Goal: Task Accomplishment & Management: Complete application form

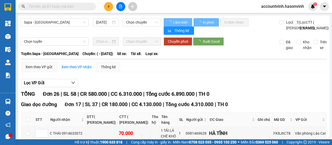
type input "27/08/2022"
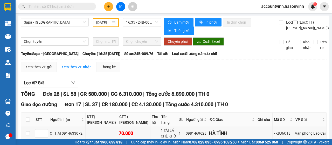
click at [109, 6] on icon "plus" at bounding box center [109, 7] width 4 height 4
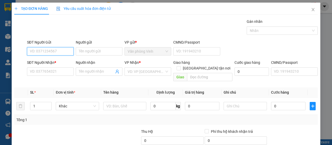
click at [63, 52] on input "SĐT Người Gửi" at bounding box center [50, 51] width 47 height 8
type input "0942585127"
click at [60, 60] on div "0942585127" at bounding box center [50, 62] width 40 height 6
type input "0354969434"
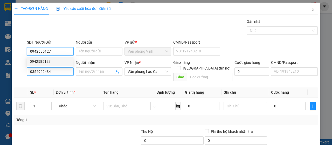
type input "50.000"
type input "0942585127"
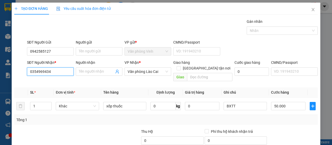
click at [53, 71] on input "0354969434" at bounding box center [50, 71] width 47 height 8
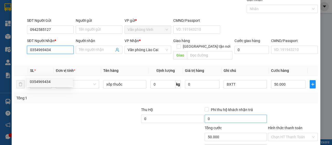
scroll to position [46, 0]
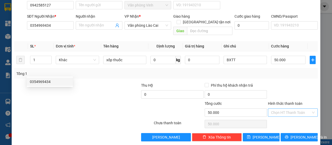
click at [292, 109] on input "Hình thức thanh toán" at bounding box center [291, 113] width 40 height 8
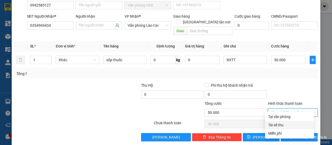
drag, startPoint x: 72, startPoint y: 78, endPoint x: 98, endPoint y: 74, distance: 26.3
click at [73, 83] on div at bounding box center [46, 92] width 64 height 18
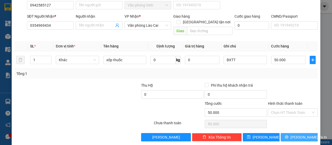
click at [292, 134] on span "[PERSON_NAME] và In" at bounding box center [309, 137] width 36 height 6
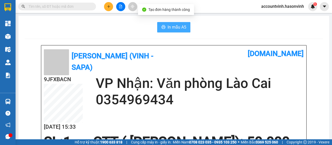
click at [168, 28] on span "In mẫu A5" at bounding box center [177, 27] width 19 height 6
click at [180, 27] on span "In mẫu A5" at bounding box center [177, 27] width 19 height 6
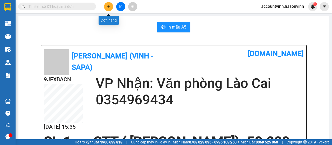
click at [108, 6] on icon "plus" at bounding box center [108, 6] width 3 height 0
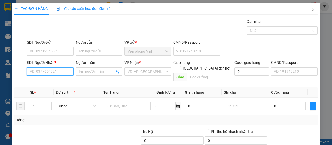
click at [63, 71] on input "SĐT Người Nhận *" at bounding box center [50, 71] width 47 height 8
type input "0988678567"
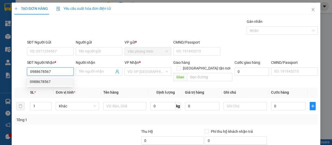
click at [57, 83] on div "0988678567" at bounding box center [50, 82] width 40 height 6
type input "50.000"
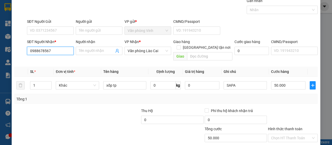
scroll to position [46, 0]
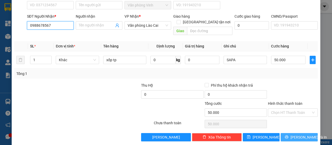
type input "0988678567"
click at [303, 134] on span "[PERSON_NAME] và In" at bounding box center [309, 137] width 36 height 6
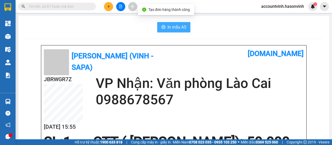
click at [179, 28] on span "In mẫu A5" at bounding box center [177, 27] width 19 height 6
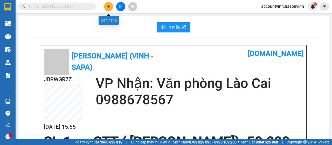
click at [106, 7] on button at bounding box center [108, 6] width 9 height 9
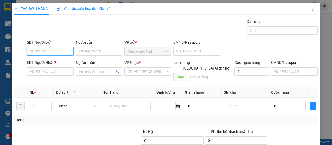
click at [63, 48] on input "SĐT Người Gửi" at bounding box center [50, 51] width 47 height 8
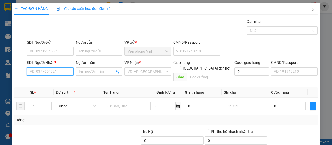
click at [33, 74] on input "SĐT Người Nhận *" at bounding box center [50, 71] width 47 height 8
type input "0969021666"
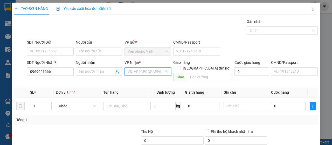
click at [143, 72] on input "search" at bounding box center [146, 72] width 37 height 8
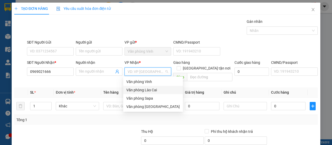
click at [150, 90] on div "Văn phòng Lào Cai" at bounding box center [152, 90] width 53 height 6
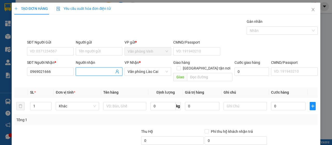
click at [90, 72] on input "Người nhận" at bounding box center [96, 72] width 35 height 6
type input "HUYNH CÔNG AN"
click at [122, 102] on input "text" at bounding box center [124, 106] width 43 height 8
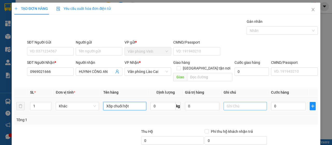
type input "Xốp chuối hột"
click at [229, 102] on input "text" at bounding box center [245, 106] width 43 height 8
type input "1"
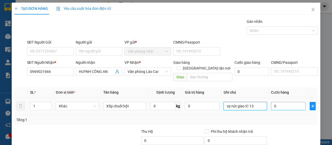
type input "vp nút giao IC 13"
click at [273, 102] on input "0" at bounding box center [288, 106] width 35 height 8
type input "1"
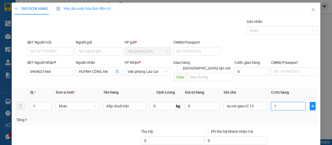
type input "10"
type input "100"
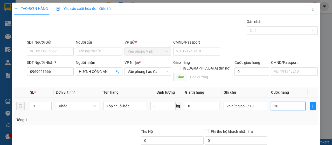
type input "100"
type input "1.000"
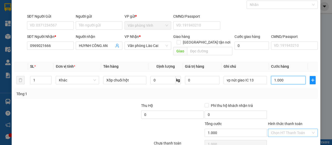
scroll to position [46, 0]
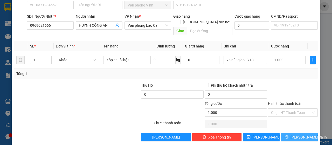
type input "1.000.000"
click at [304, 134] on span "[PERSON_NAME] và In" at bounding box center [309, 137] width 36 height 6
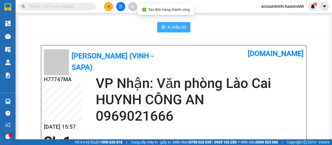
click at [173, 25] on span "In mẫu A5" at bounding box center [177, 27] width 19 height 6
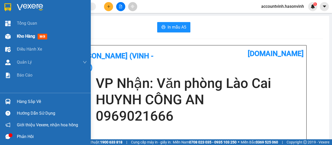
click at [9, 37] on img at bounding box center [7, 36] width 5 height 5
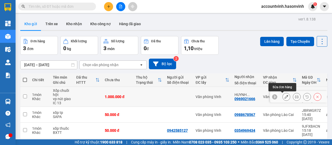
click at [285, 98] on icon at bounding box center [287, 97] width 4 height 4
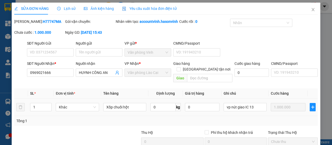
type input "0969021666"
type input "HUYNH CÔNG AN"
type input "1.000.000"
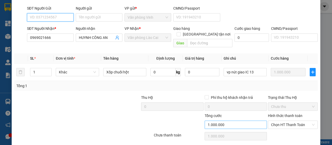
scroll to position [59, 0]
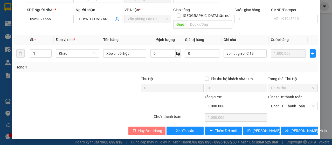
click at [155, 130] on span "Hủy Đơn Hàng" at bounding box center [150, 131] width 24 height 6
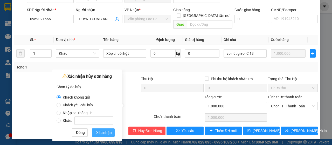
click at [108, 129] on button "Xác nhận" at bounding box center [103, 132] width 23 height 8
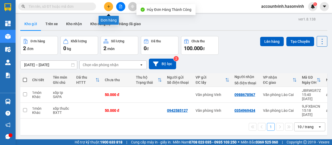
click at [107, 6] on icon "plus" at bounding box center [109, 7] width 4 height 4
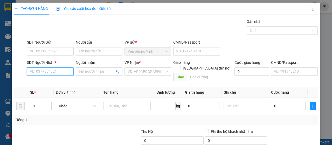
click at [49, 72] on input "SĐT Người Nhận *" at bounding box center [50, 71] width 47 height 8
type input "0969021666"
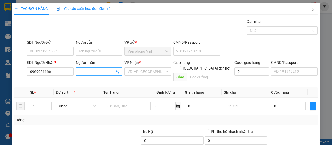
click at [85, 72] on input "Người nhận" at bounding box center [96, 72] width 35 height 6
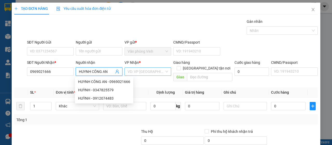
type input "HUYNH CÔNG AN"
click at [140, 68] on input "search" at bounding box center [146, 72] width 37 height 8
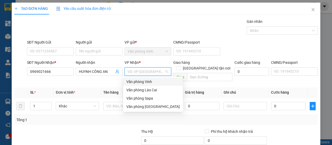
click at [143, 82] on div "Văn phòng Vinh" at bounding box center [152, 82] width 53 height 6
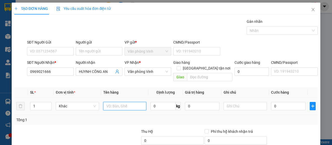
click at [114, 102] on input "text" at bounding box center [124, 106] width 43 height 8
type input "XỐP CHUỐI HỘT"
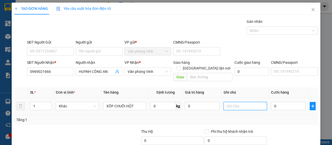
click at [234, 102] on input "text" at bounding box center [245, 106] width 43 height 8
click at [229, 102] on input "VP IC 13" at bounding box center [245, 106] width 43 height 8
click at [241, 102] on input "VP IC 13" at bounding box center [245, 106] width 43 height 8
type input "VP HS IC 13"
click at [275, 102] on input "0" at bounding box center [288, 106] width 35 height 8
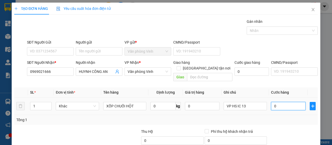
type input "1"
type input "11"
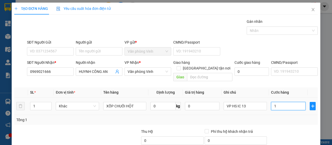
type input "11"
type input "111"
type input "11"
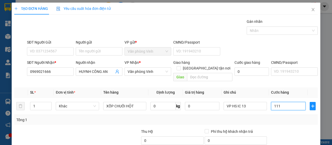
type input "11"
type input "1"
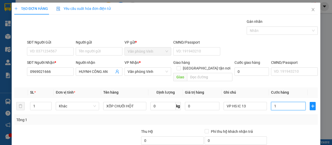
type input "10"
type input "100"
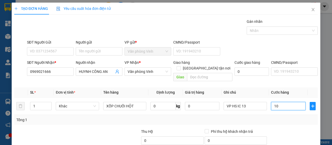
type input "100"
type input "1.000"
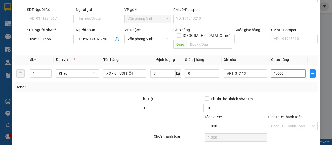
scroll to position [46, 0]
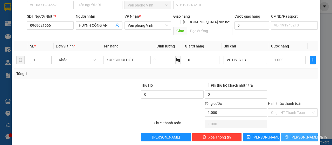
type input "1.000.000"
click at [296, 134] on span "[PERSON_NAME] và In" at bounding box center [309, 137] width 36 height 6
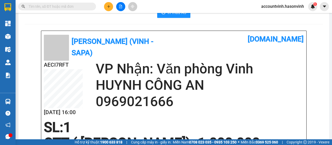
scroll to position [26, 0]
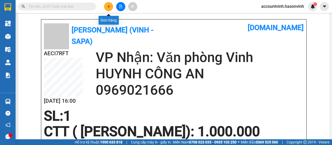
click at [110, 5] on icon "plus" at bounding box center [109, 7] width 4 height 4
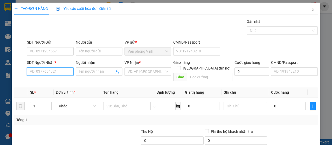
click at [60, 70] on input "SĐT Người Nhận *" at bounding box center [50, 71] width 47 height 8
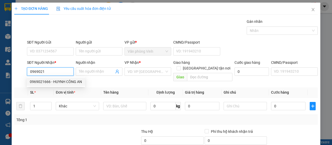
click at [61, 81] on div "0969021666 - HUYNH CÔNG AN" at bounding box center [56, 82] width 52 height 6
type input "0969021666"
type input "HUYNH CÔNG AN"
type input "1.000.000"
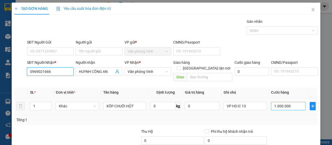
type input "0969021666"
click at [291, 102] on input "1.000.000" at bounding box center [288, 106] width 35 height 8
type input "1"
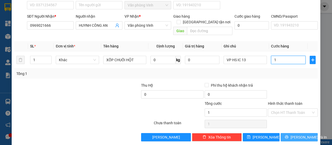
type input "1"
type input "1.000"
click at [300, 134] on span "[PERSON_NAME] và In" at bounding box center [309, 137] width 36 height 6
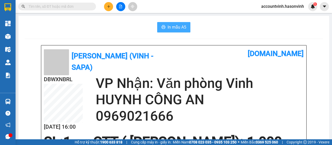
click at [168, 26] on span "In mẫu A5" at bounding box center [177, 27] width 19 height 6
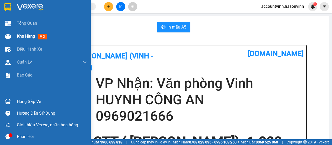
click at [9, 37] on img at bounding box center [7, 36] width 5 height 5
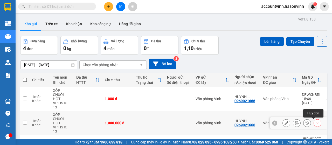
click at [317, 122] on icon at bounding box center [318, 123] width 2 height 2
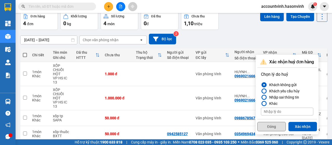
scroll to position [43, 0]
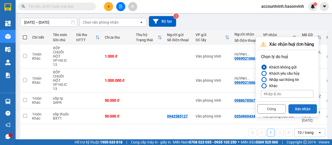
click at [300, 108] on button "Xác nhận" at bounding box center [303, 108] width 29 height 9
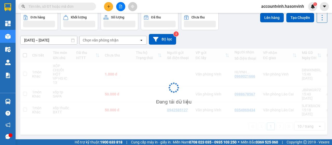
scroll to position [24, 0]
